Goal: Task Accomplishment & Management: Understand process/instructions

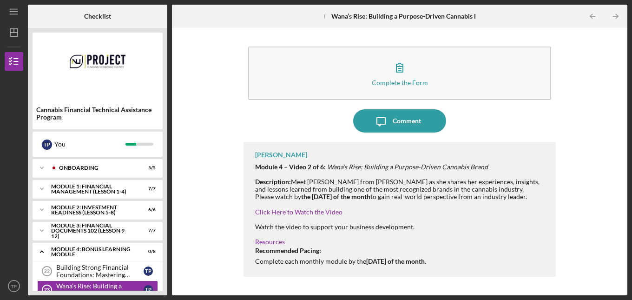
scroll to position [57, 0]
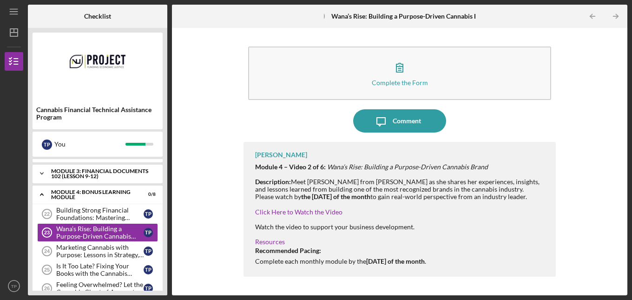
click at [44, 172] on icon "Icon/Expander" at bounding box center [42, 173] width 19 height 19
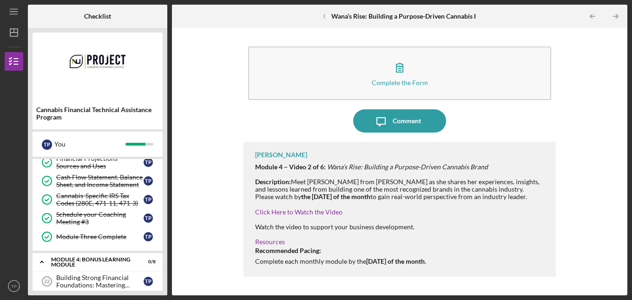
scroll to position [150, 0]
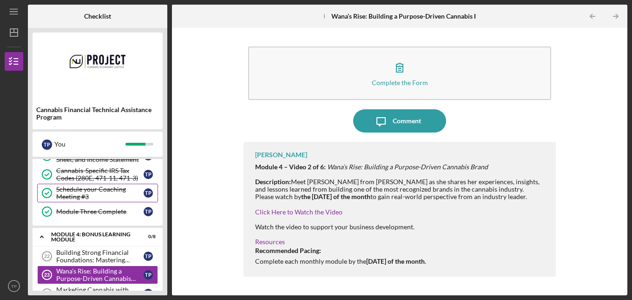
click at [105, 187] on div "Schedule your Coaching Meeting #3" at bounding box center [99, 192] width 87 height 15
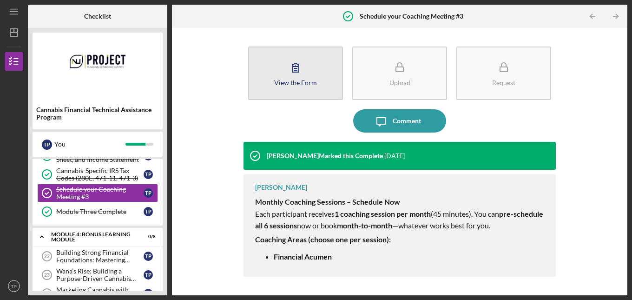
click at [315, 83] on div "View the Form" at bounding box center [295, 82] width 43 height 7
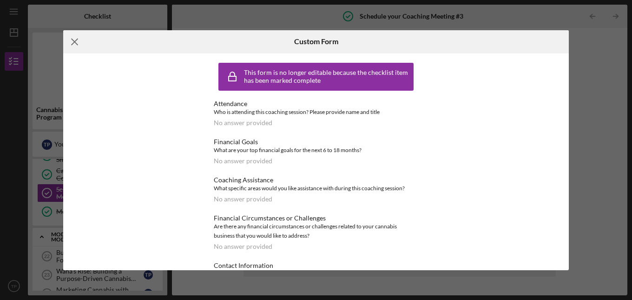
click at [73, 41] on line at bounding box center [75, 42] width 6 height 6
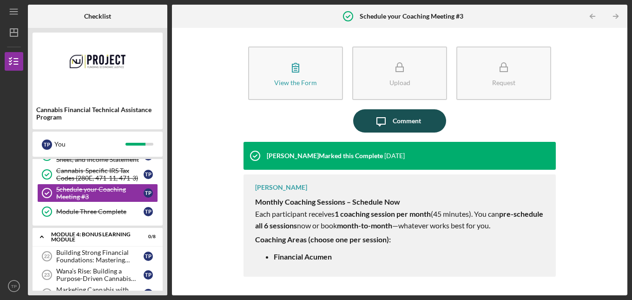
click at [411, 118] on div "Comment" at bounding box center [406, 120] width 28 height 23
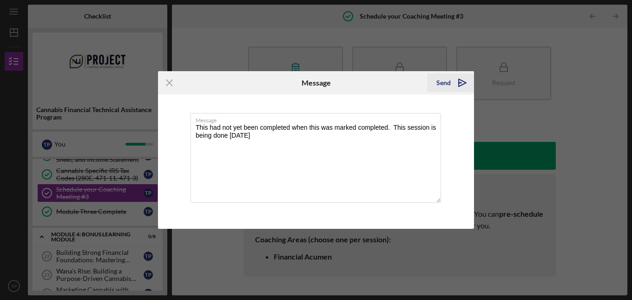
type textarea "This had not yet been completed when this was marked completed. This session is…"
click at [449, 81] on div "Send" at bounding box center [443, 82] width 14 height 19
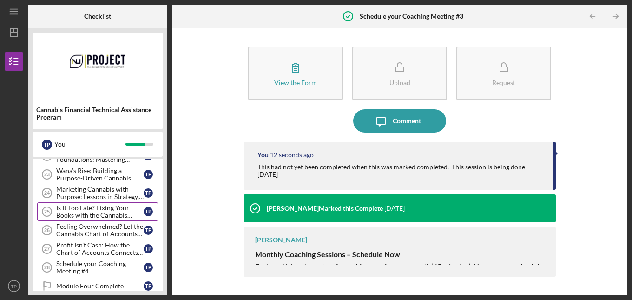
scroll to position [260, 0]
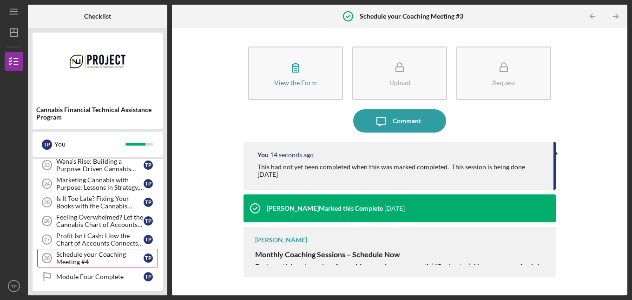
click at [117, 256] on div "Schedule your Coaching Meeting #4" at bounding box center [99, 257] width 87 height 15
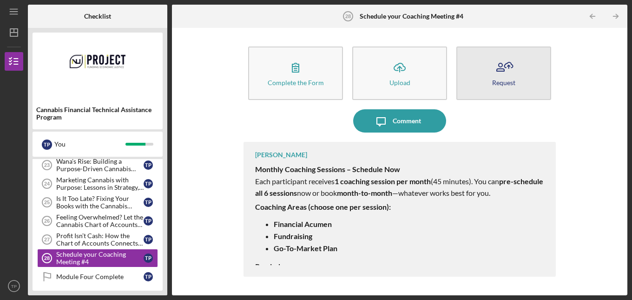
click at [524, 79] on button "Request" at bounding box center [503, 72] width 95 height 53
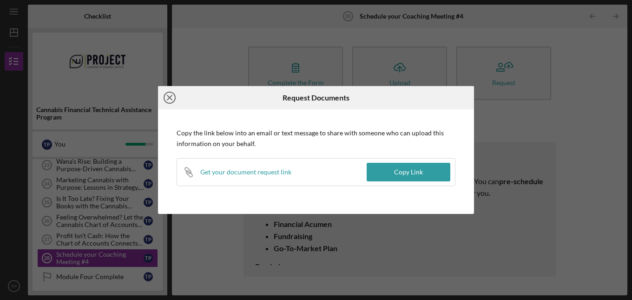
click at [172, 100] on line at bounding box center [169, 97] width 5 height 5
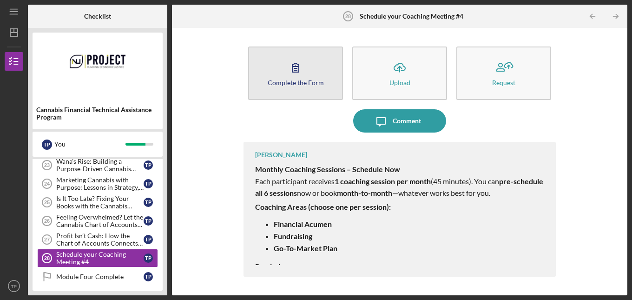
click at [294, 82] on div "Complete the Form" at bounding box center [296, 82] width 56 height 7
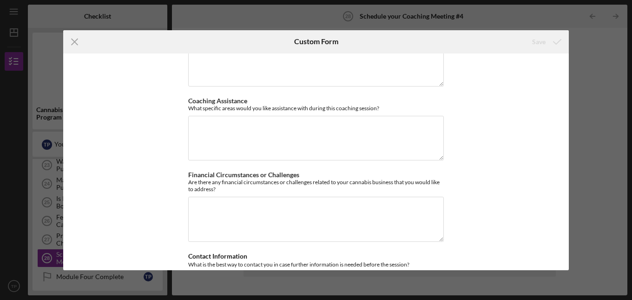
scroll to position [131, 0]
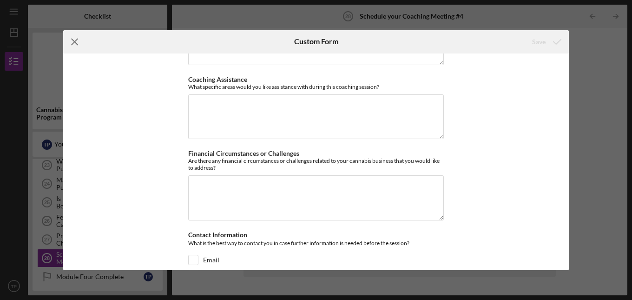
click at [78, 46] on icon "Icon/Menu Close" at bounding box center [74, 41] width 23 height 23
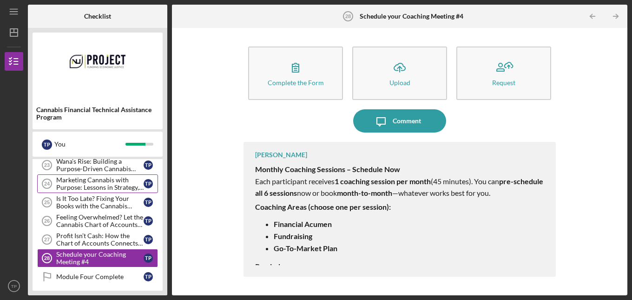
click at [79, 181] on div "Marketing Cannabis with Purpose: Lessons in Strategy, Storytelling, and Scale" at bounding box center [99, 183] width 87 height 15
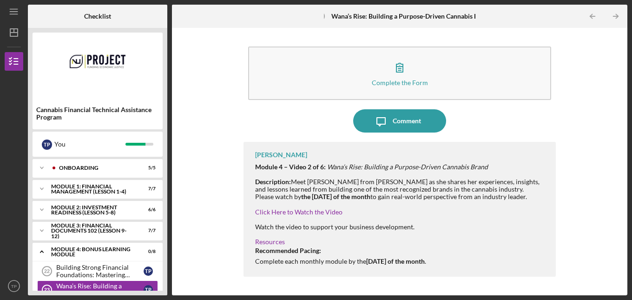
scroll to position [59, 0]
